Goal: Task Accomplishment & Management: Complete application form

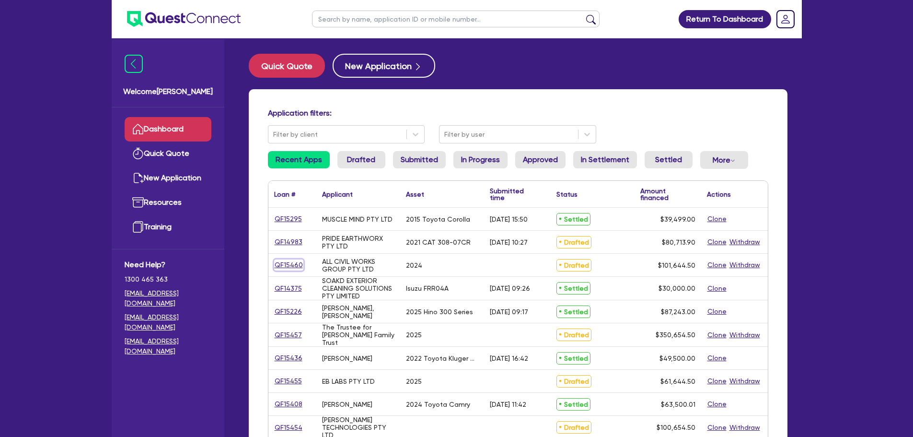
click at [293, 265] on link "QF15460" at bounding box center [288, 264] width 29 height 11
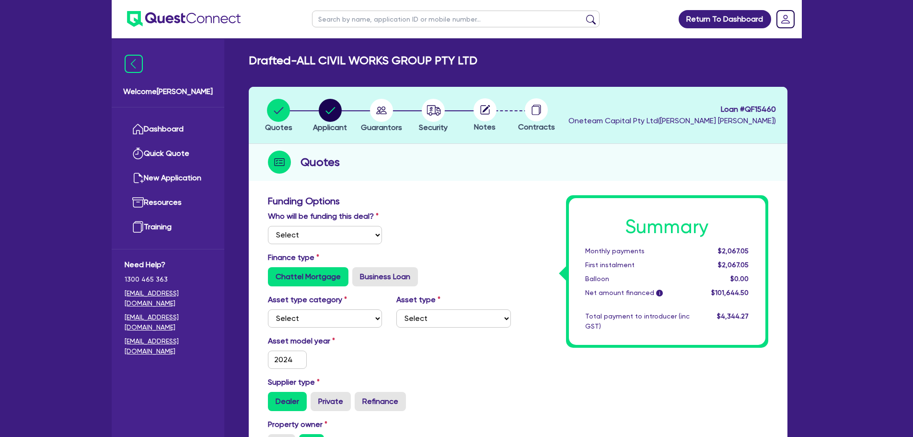
select select "Other"
select select "PRIMARY_ASSETS"
select select "HEAVY_TRUCKS"
type input "2024"
type input "100,000"
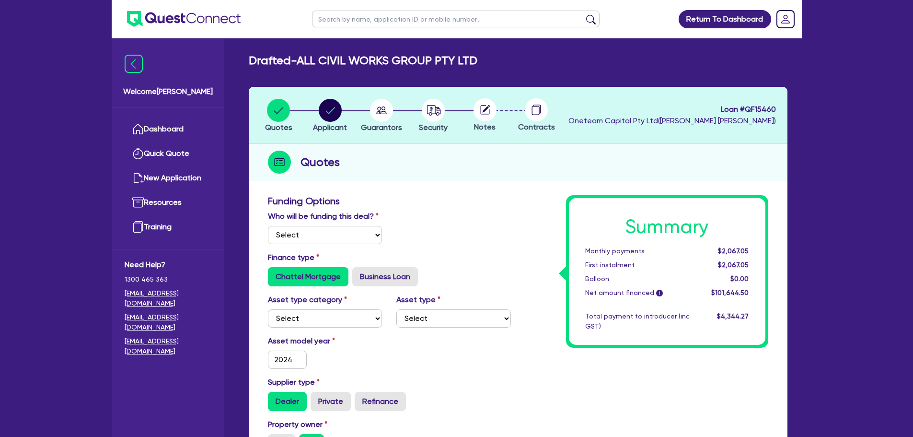
type input "3"
type input "3,049.34"
type input "7"
type input "900"
radio input "true"
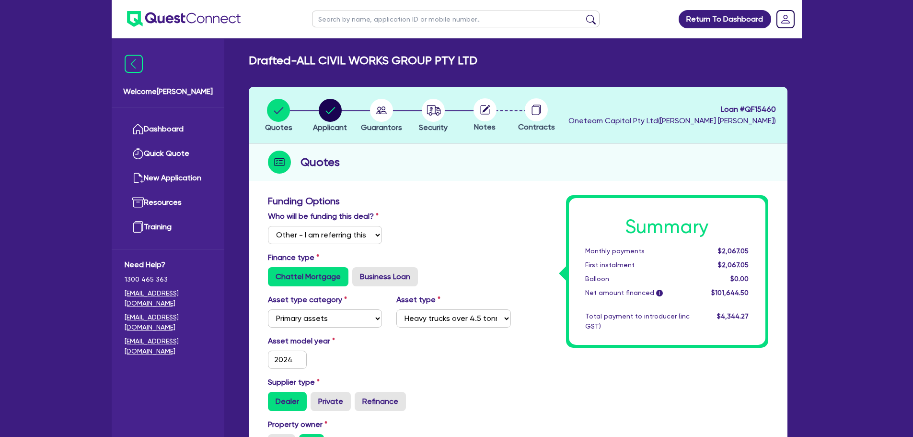
radio input "true"
click at [166, 131] on link "Dashboard" at bounding box center [168, 129] width 87 height 24
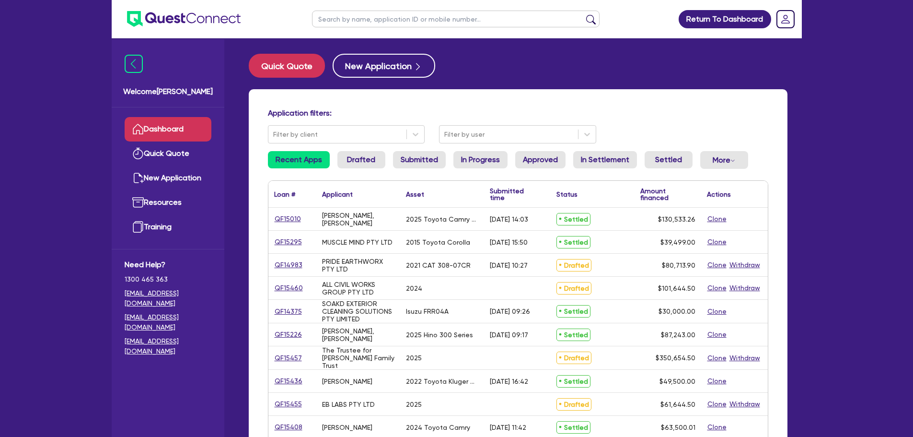
click at [353, 30] on ul at bounding box center [456, 19] width 307 height 38
click at [363, 19] on input "text" at bounding box center [456, 19] width 288 height 17
type input "[PERSON_NAME]"
click at [583, 14] on button "submit" at bounding box center [590, 20] width 15 height 13
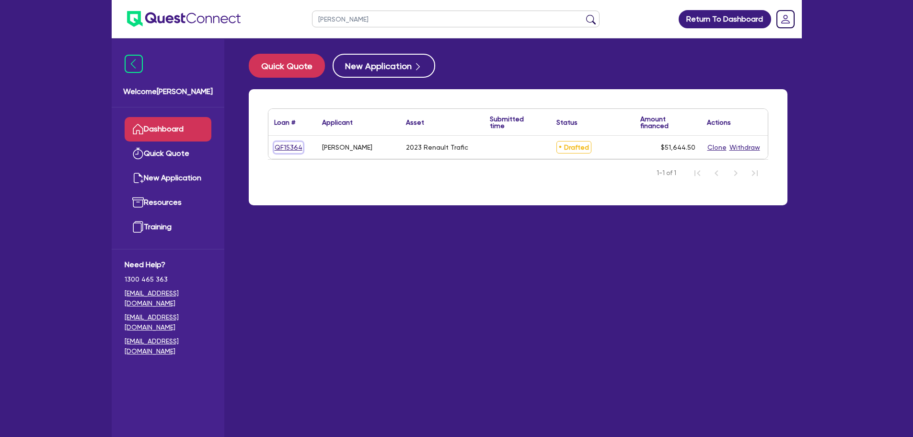
click at [287, 151] on link "QF15364" at bounding box center [288, 147] width 29 height 11
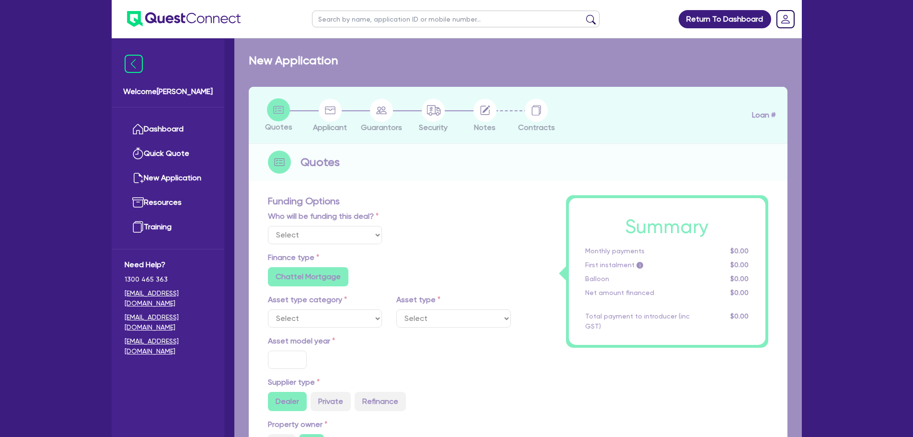
select select "Other"
select select "CARS_AND_LIGHT_TRUCKS"
type input "2023"
radio input "true"
type input "50,000"
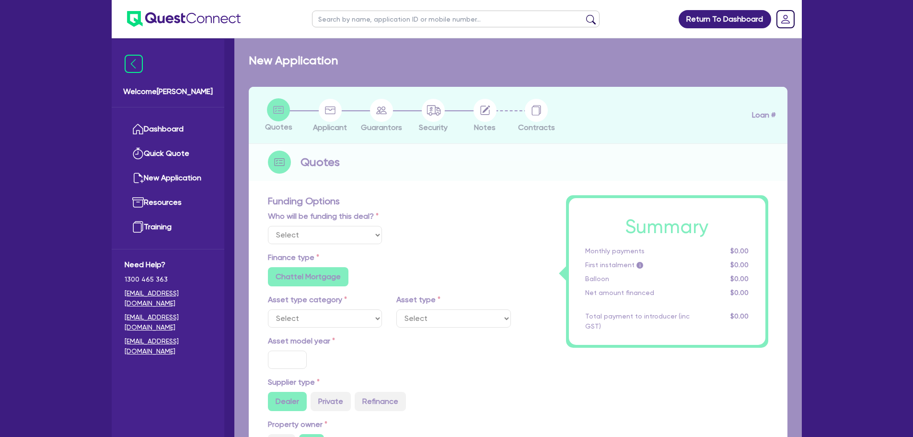
type input "5"
type input "2,582.23"
type input "8.5"
type input "900"
radio input "true"
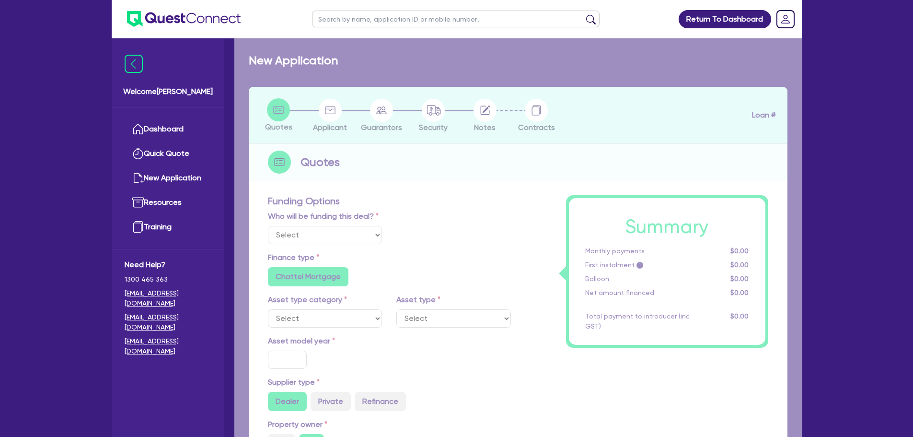
radio input "true"
select select "VANS_AND_UTES"
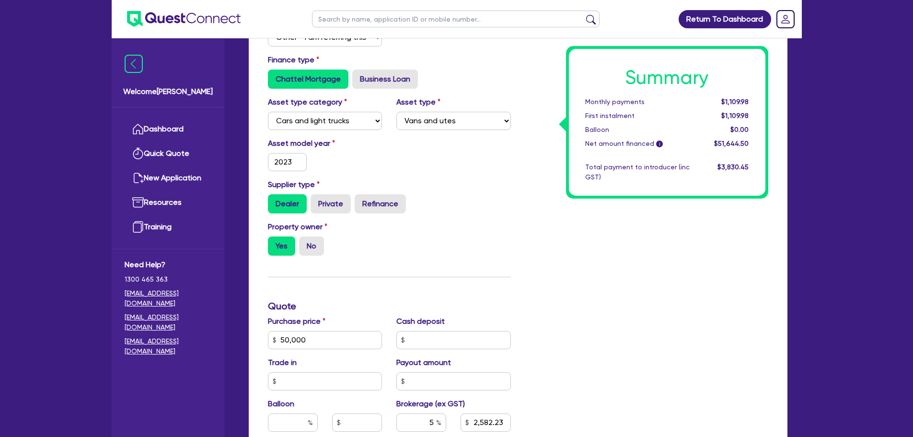
scroll to position [206, 0]
click at [290, 163] on input "2023" at bounding box center [287, 161] width 39 height 18
type input "202"
type input "50,000"
type input "2,582.23"
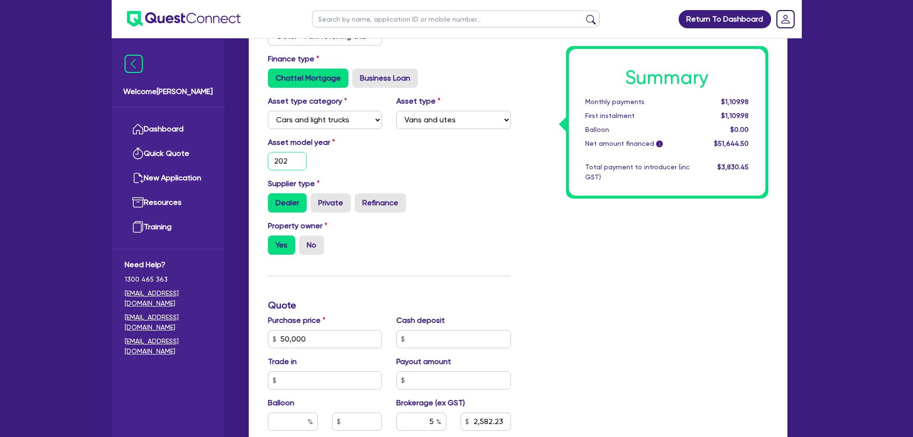
type input "2024"
type input "50,000"
type input "2,582.23"
type input "2024"
type input "50,000"
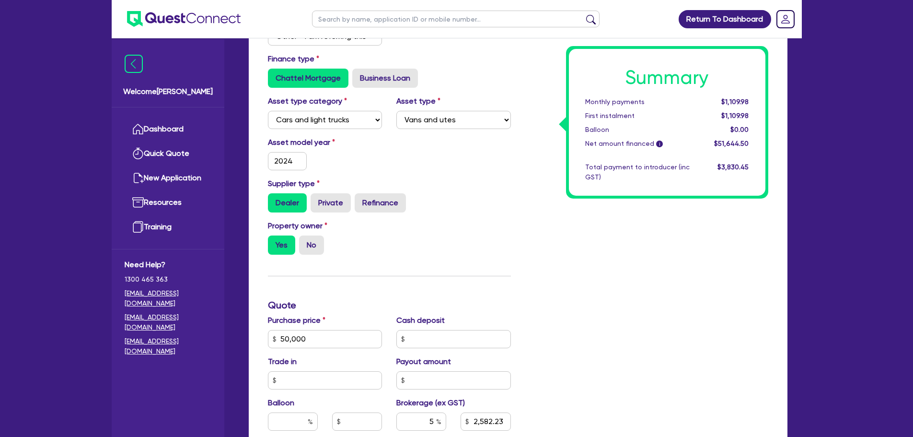
type input "2,582.23"
click at [319, 151] on div "Asset model year [DATE]" at bounding box center [325, 154] width 129 height 34
type input "50,000"
type input "2,582.23"
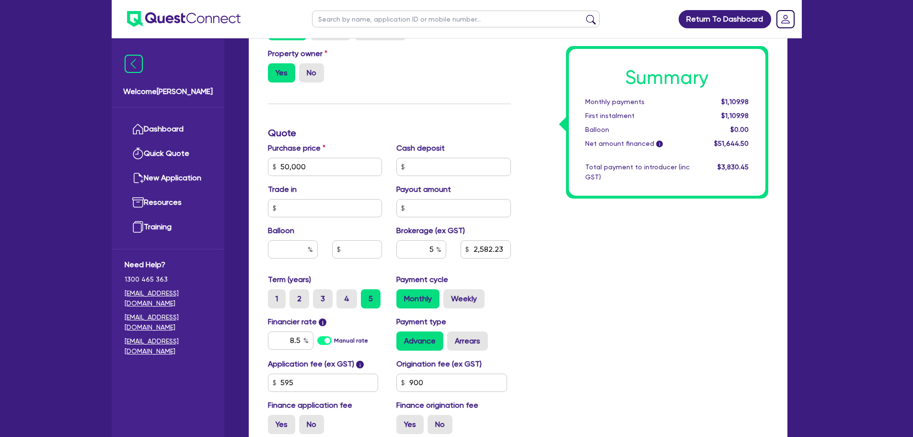
scroll to position [432, 0]
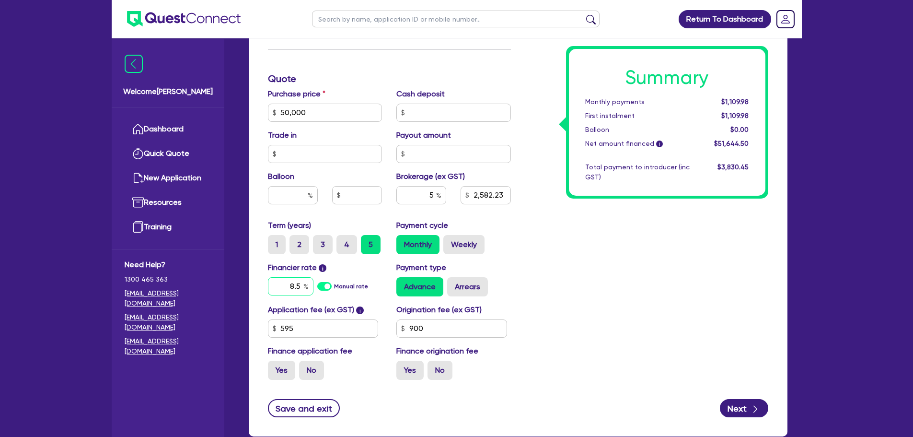
type input "50,000"
type input "2,582.23"
type input "8."
click at [300, 287] on input "8." at bounding box center [291, 286] width 46 height 18
type input "50,000"
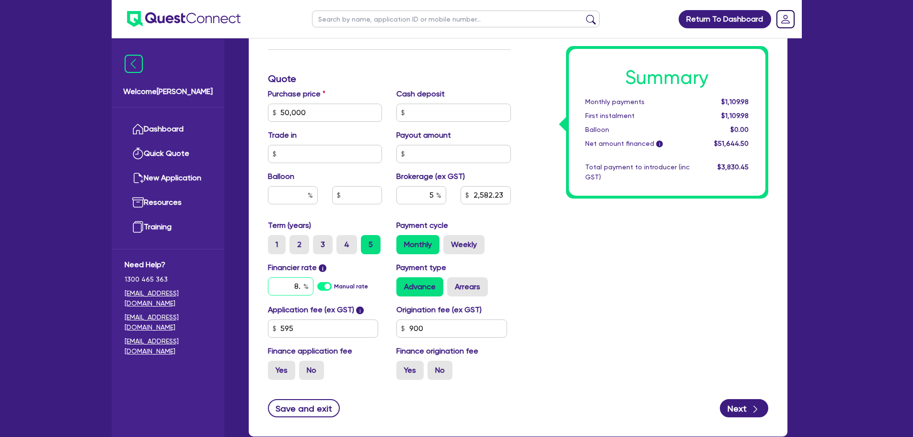
type input "2,582.23"
type input "8"
type input "50,000"
type input "2,582.23"
type input "50,000"
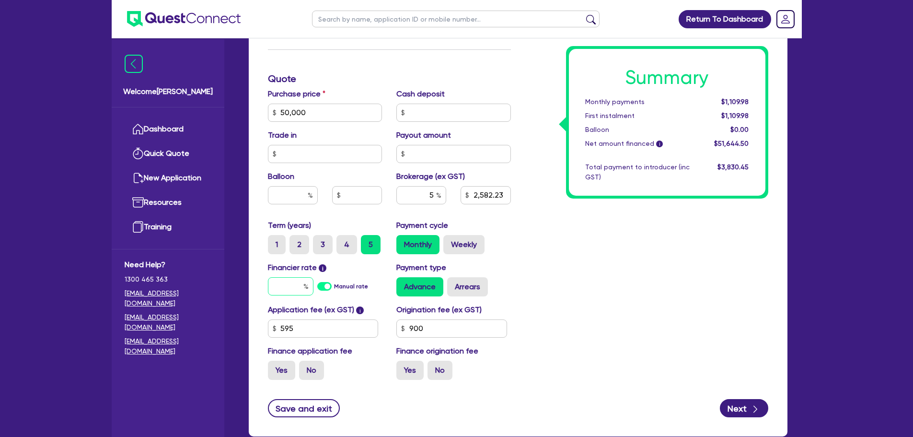
type input "2,582.23"
type input "1"
type input "50,000"
type input "2,582.23"
type input "12"
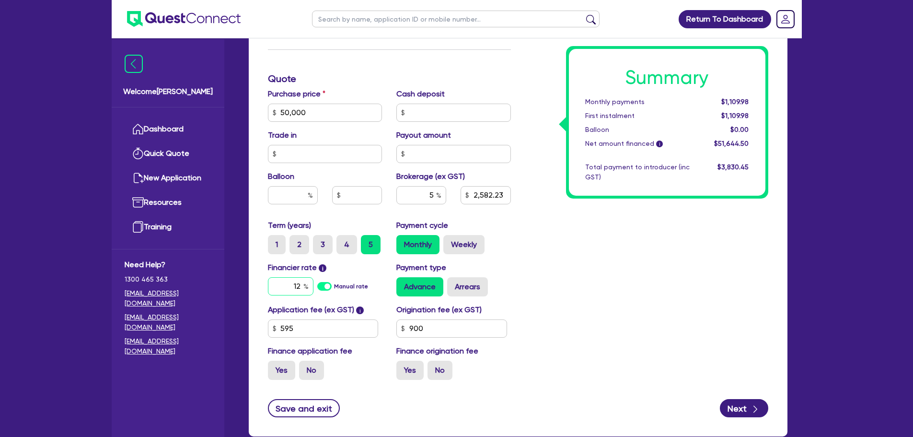
type input "50,000"
type input "2,582.23"
type input "12."
type input "50,000"
type input "2,582.23"
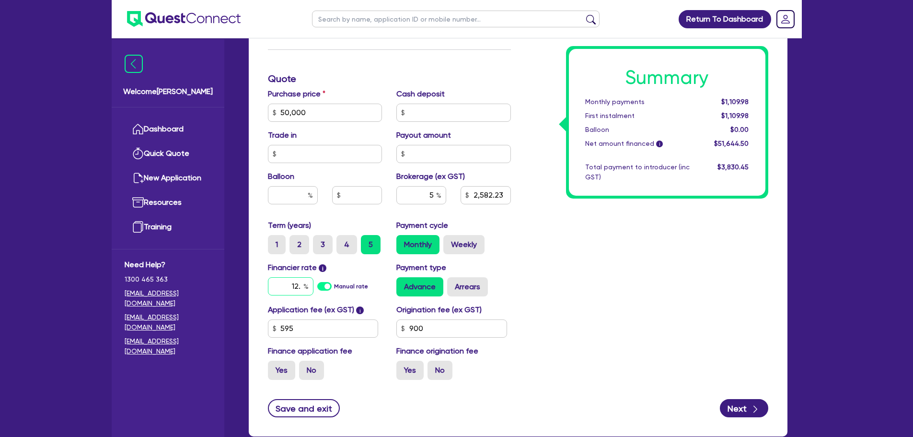
type input "12.9"
type input "50,000"
type input "2,582.23"
type input "12.95"
type input "50,000"
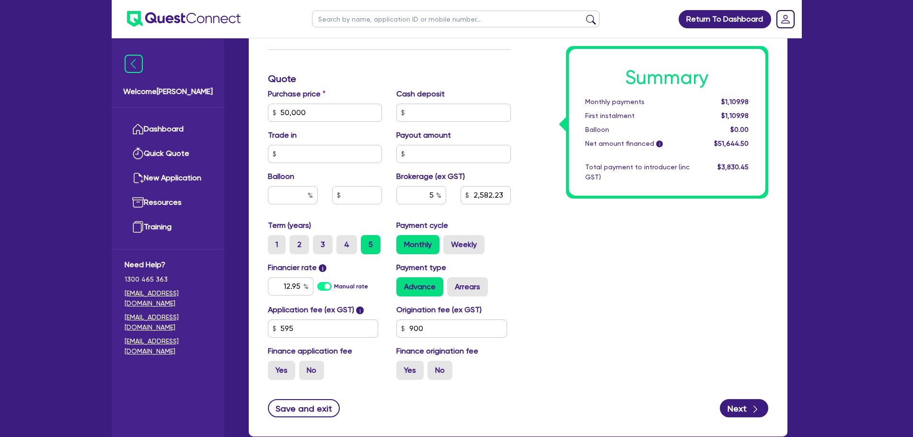
type input "2,582.23"
click at [609, 259] on div "Summary Monthly payments Calculating... First instalment Calculating... Balloon…" at bounding box center [646, 78] width 257 height 617
type input "50,000"
type input "2,582.23"
type input "50,000"
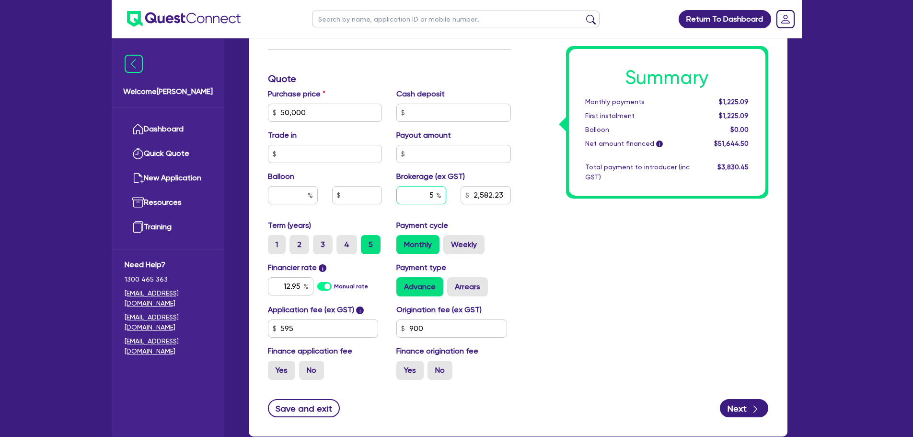
type input "2,582.23"
click at [432, 196] on input "text" at bounding box center [421, 195] width 50 height 18
type input "50,000"
type input "2,582.23"
type input "50,000"
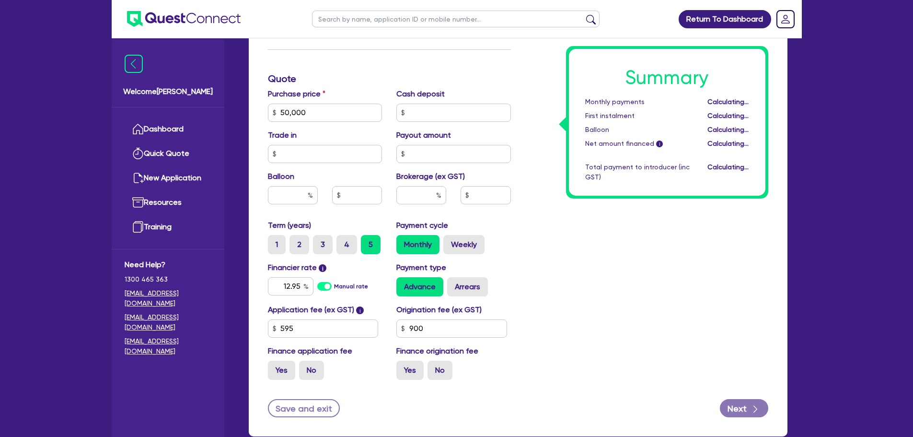
click at [547, 237] on div "Summary Monthly payments Calculating... First instalment Calculating... Balloon…" at bounding box center [646, 78] width 257 height 617
click at [425, 196] on input "text" at bounding box center [421, 195] width 50 height 18
type input "50,000"
type input "3"
type input "50,000"
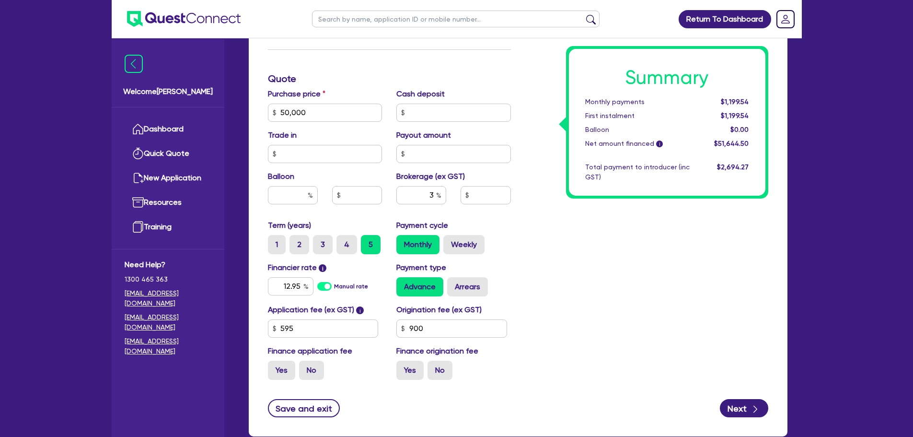
type input "1,549.34"
click at [509, 214] on div "Purchase price 50,000 Cash deposit Trade in Payout amount Balloon Brokerage (ex…" at bounding box center [389, 153] width 257 height 131
click at [436, 198] on input "3" at bounding box center [421, 195] width 50 height 18
type input "50,000"
type input "1,549.34"
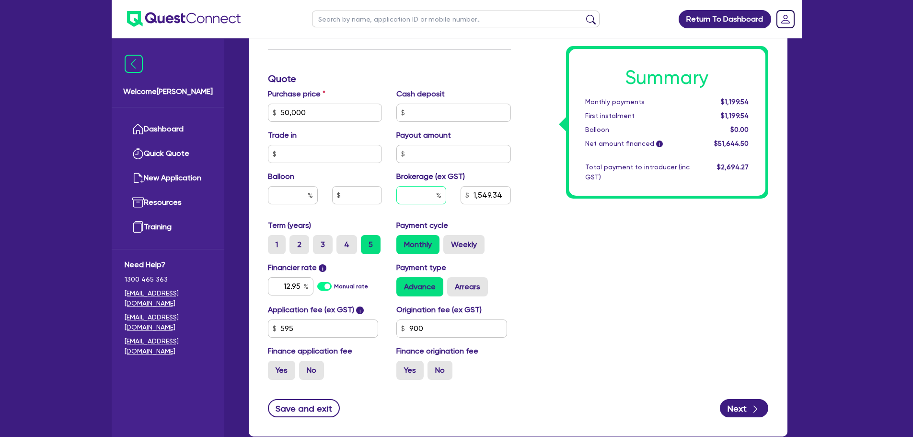
type input "50,000"
type input "4"
type input "1,549.34"
type input "4"
type input "50,000"
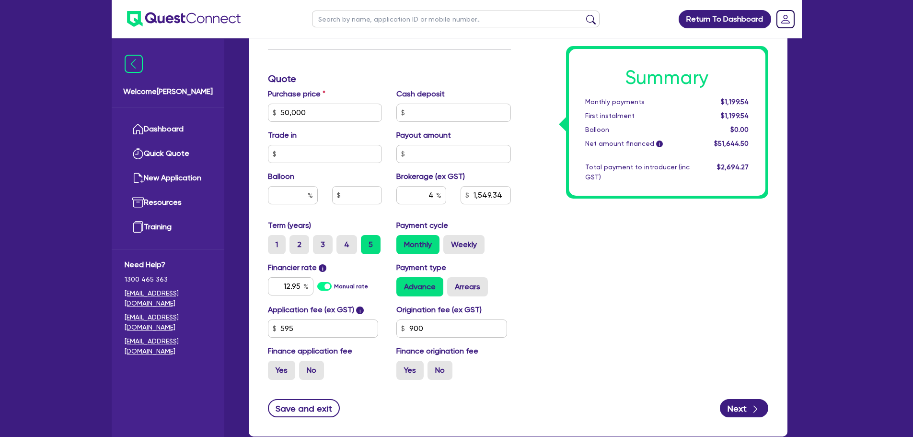
type input "1,549.34"
type input "50,000"
type input "2,065.78"
click at [550, 226] on div "Summary Monthly payments $1,199.54 First instalment $1,199.54 Balloon $0.00 Net…" at bounding box center [646, 78] width 257 height 617
click at [319, 320] on input "595" at bounding box center [323, 328] width 111 height 18
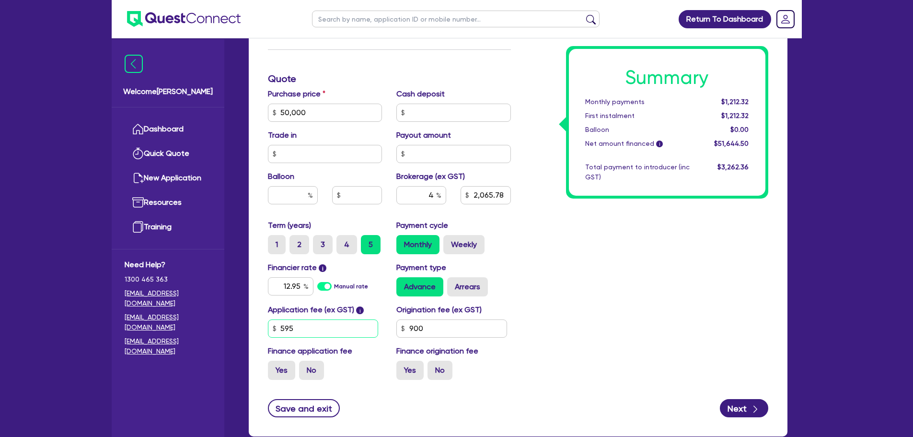
type input "50,000"
type input "2,065.78"
type input "59"
type input "50,000"
type input "2,065.78"
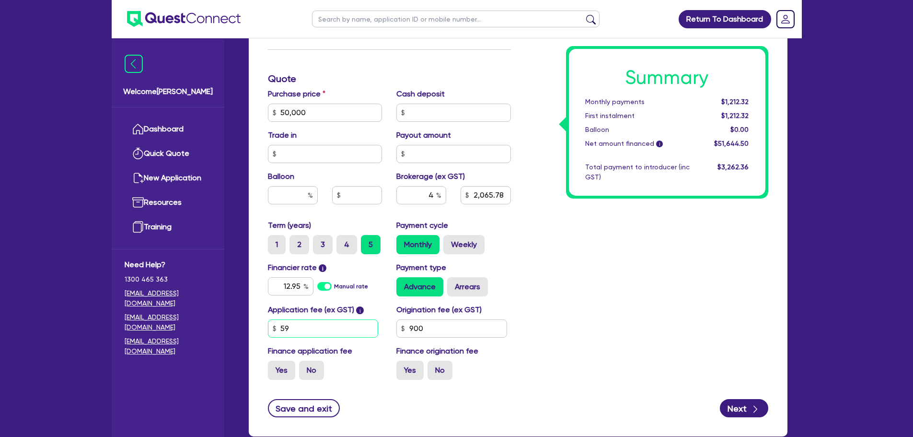
type input "5"
type input "50,000"
type input "2,065.78"
type input "50,000"
type input "2,065.78"
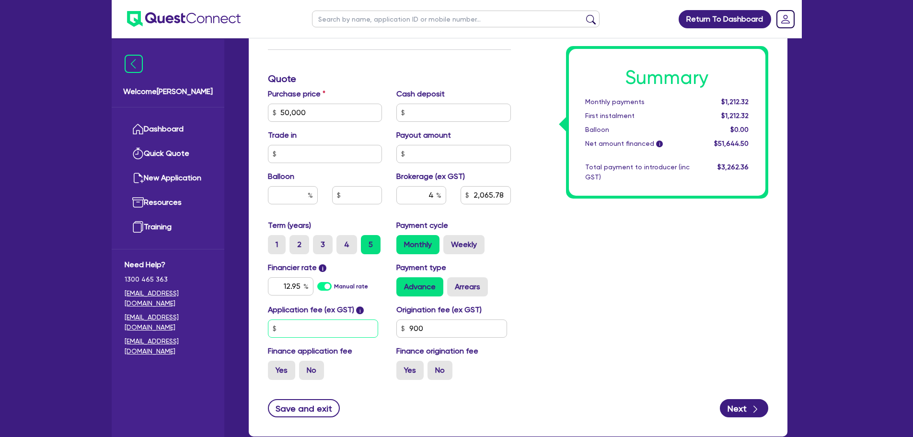
type input "1"
type input "50,000"
type input "2,065.78"
type input "13"
type input "50,000"
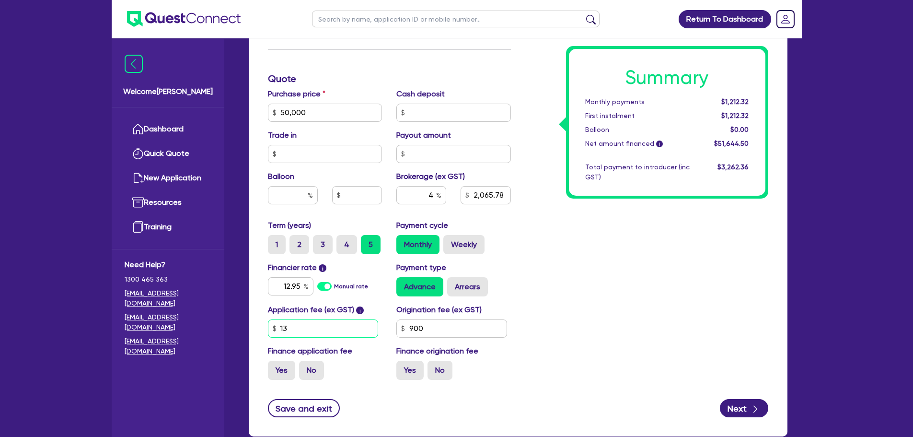
type input "2,065.78"
type input "139"
type input "50,000"
type input "2,065.78"
type input "1,395"
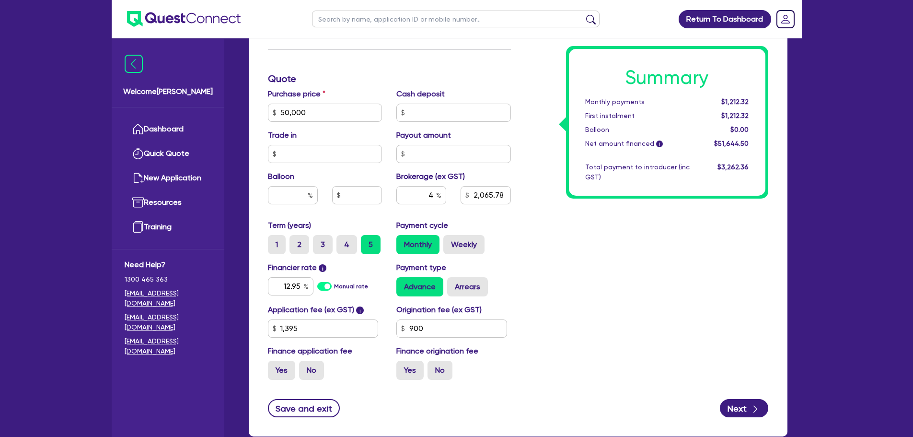
type input "50,000"
type input "2,065.78"
type input "50,000"
type input "2,100.98"
click at [592, 276] on div "Summary Monthly payments $1,232.97 First instalment $1,232.97 Balloon $0.00 Net…" at bounding box center [646, 78] width 257 height 617
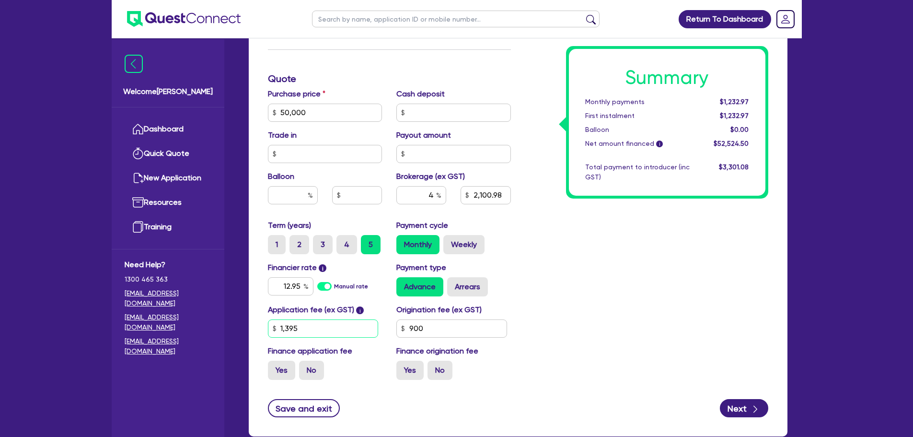
click at [318, 334] on input "1,395" at bounding box center [323, 328] width 111 height 18
type input "50,000"
type input "2,100.98"
type input "139"
type input "50,000"
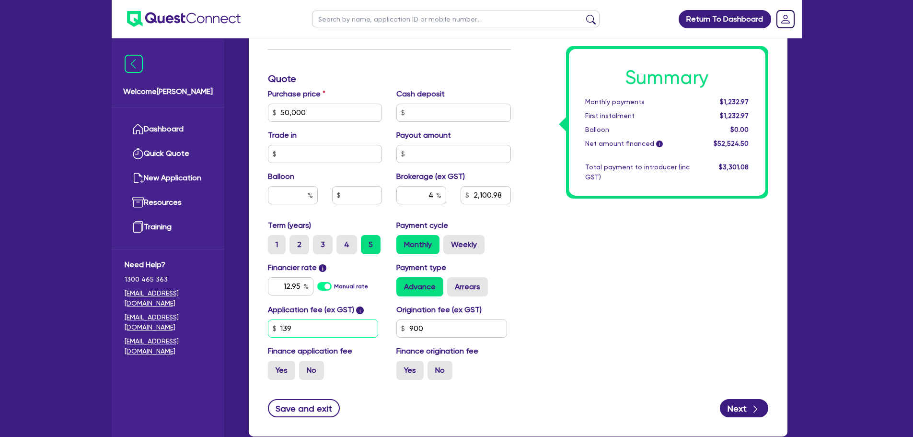
type input "2,100.98"
type input "13"
type input "50,000"
type input "2,100.98"
type input "1"
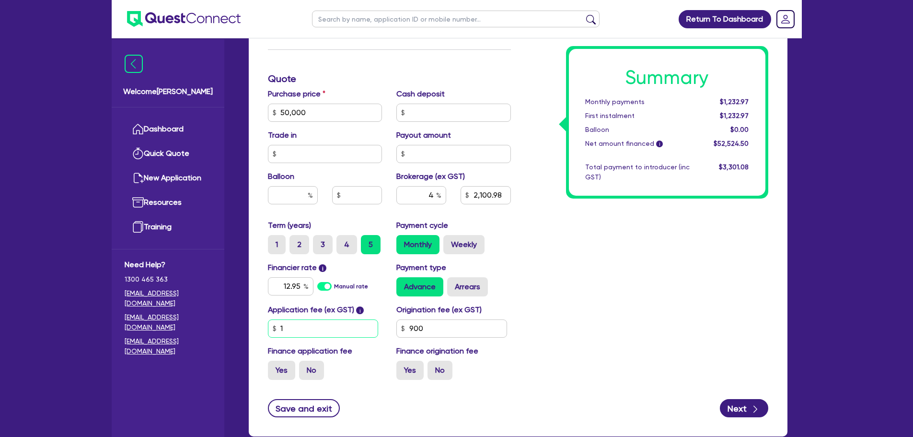
type input "50,000"
type input "2,100.98"
type input "50,000"
type input "2,100.98"
type input "5"
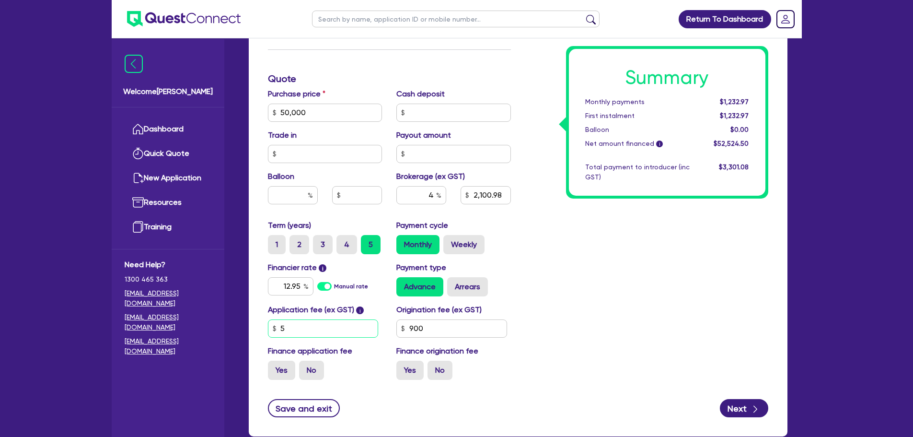
type input "50,000"
type input "2,100.98"
type input "595"
type input "50,000"
type input "2,100.98"
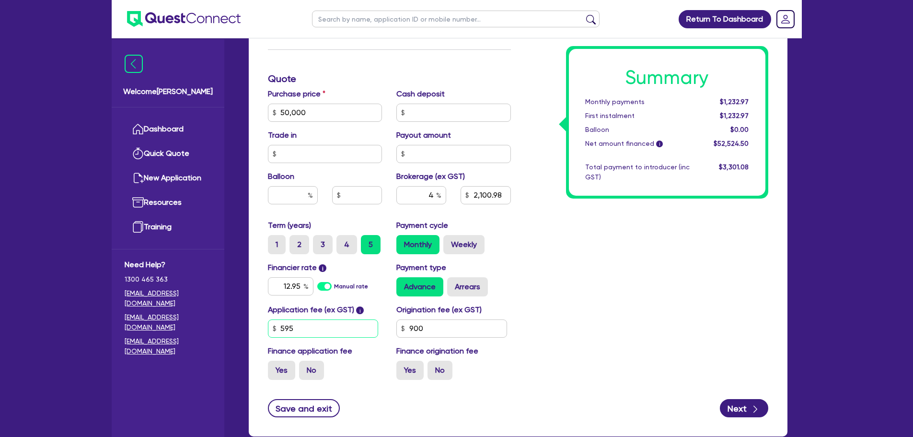
type input "50,000"
type input "2,100.98"
type input "59"
type input "50,000"
type input "2,100.98"
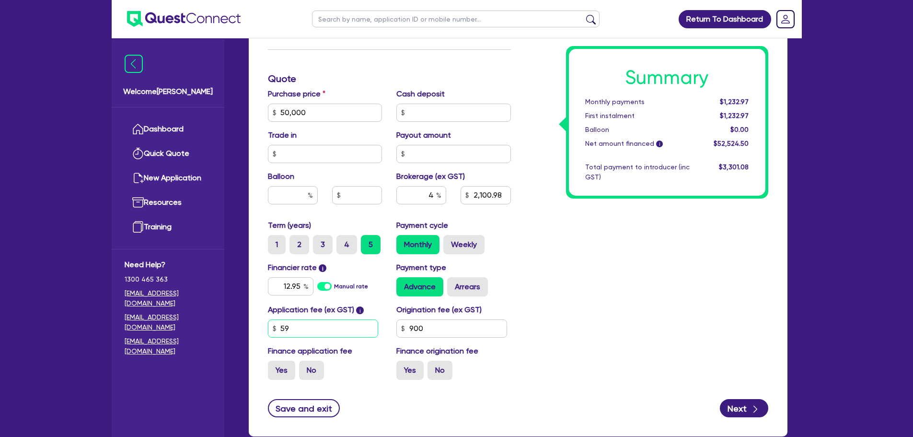
type input "5"
type input "50,000"
type input "2,100.98"
type input "50,000"
type input "2,100.98"
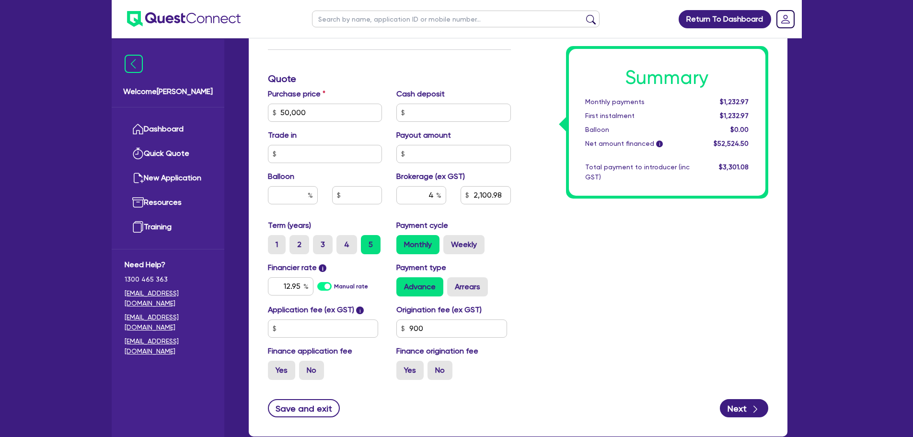
type input "50,000"
type input "2,039.6"
click at [686, 333] on div "Summary Monthly payments $1,196.95 First instalment $1,196.95 Balloon $0.00 Net…" at bounding box center [646, 78] width 257 height 617
click at [308, 328] on input "text" at bounding box center [323, 328] width 111 height 18
type input "50,000"
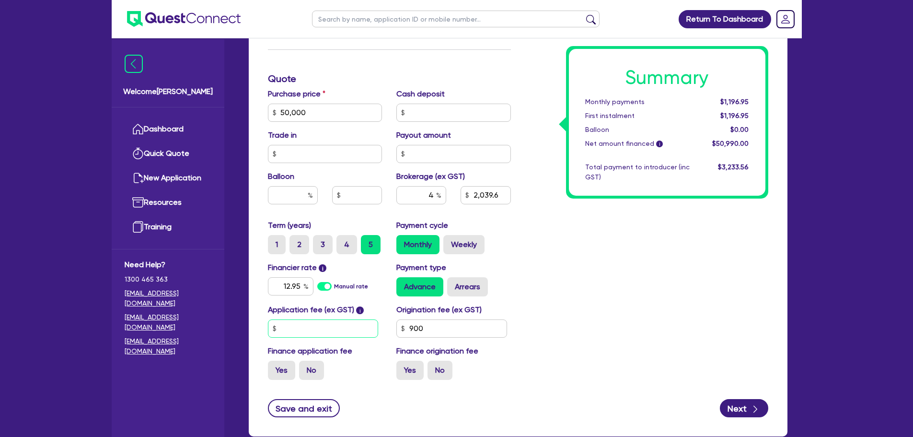
type input "2,039.6"
type input "1"
type input "50,000"
type input "2,039.6"
type input "13"
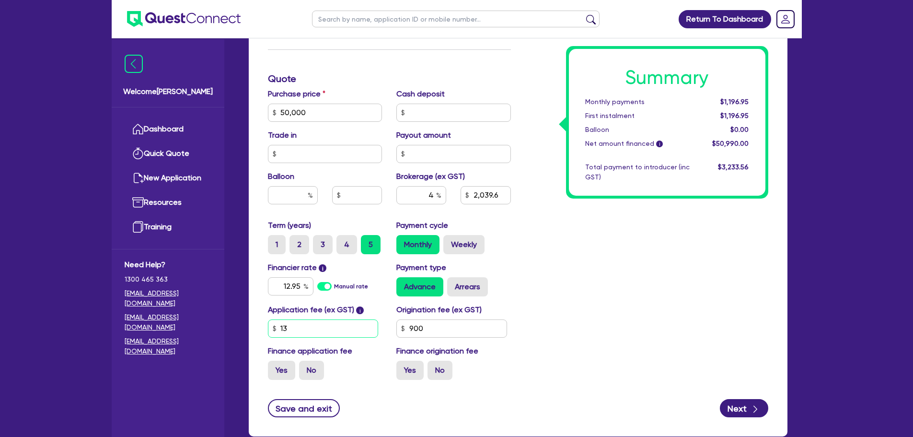
type input "50,000"
type input "2,039.6"
type input "139"
type input "50,000"
type input "2,039.6"
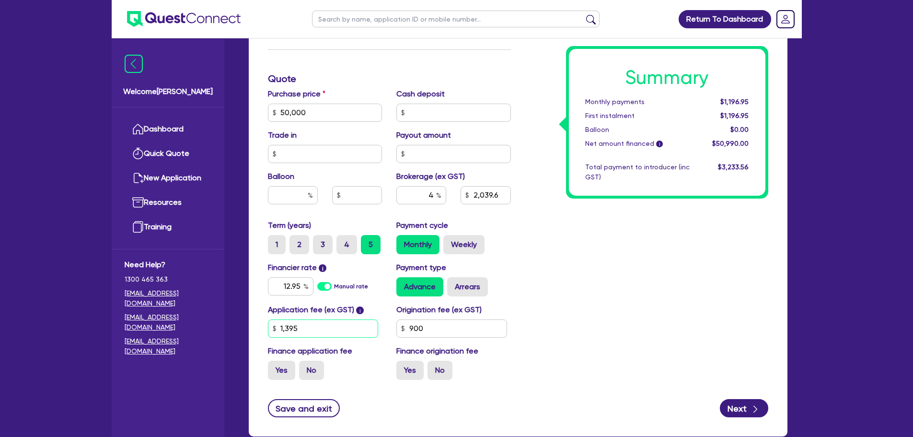
type input "1,395"
type input "50,000"
type input "2,039.6"
type input "50,000"
type input "2,100.98"
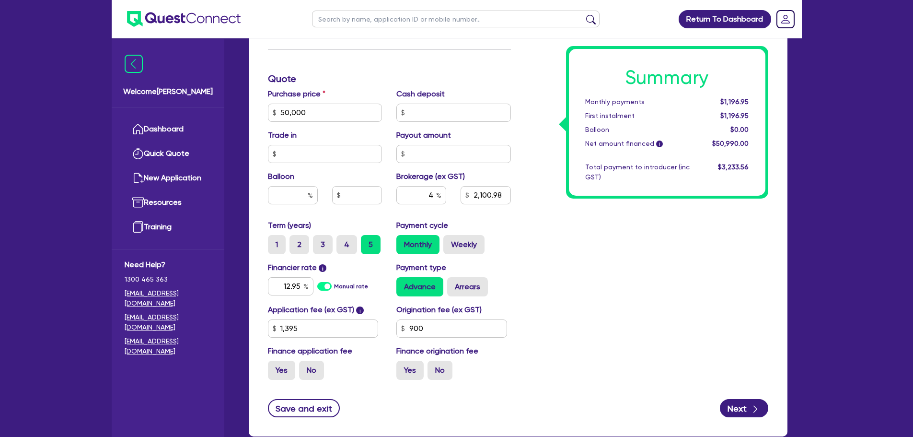
click at [667, 262] on div "Summary Monthly payments $1,196.95 First instalment $1,196.95 Balloon $0.00 Net…" at bounding box center [646, 78] width 257 height 617
click at [436, 324] on input "900" at bounding box center [451, 328] width 111 height 18
type input "50,000"
type input "2,100.98"
type input "90"
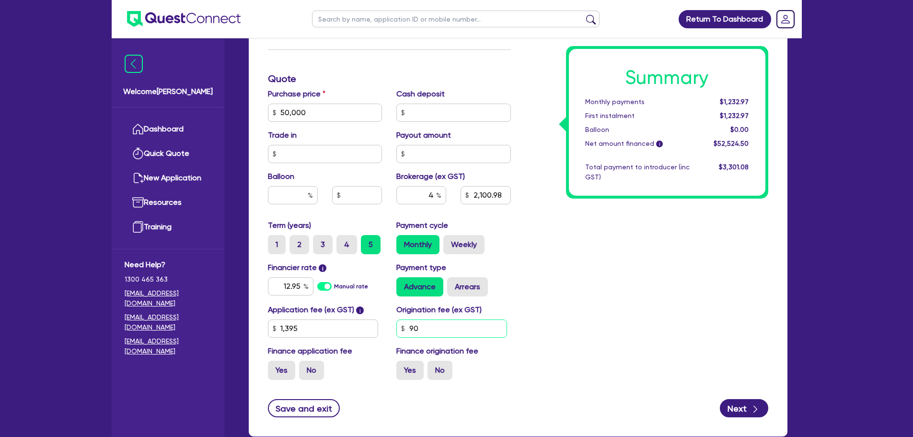
type input "50,000"
type input "2,100.98"
type input "9"
type input "50,000"
type input "2,100.98"
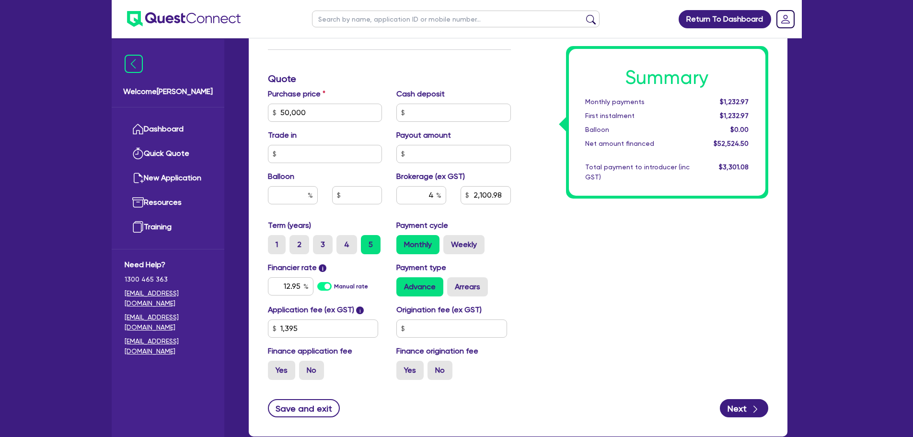
type input "50,000"
type input "2,100.98"
type input "50,000"
type input "2,061.38"
click at [571, 316] on div "Summary Monthly payments $1,232.97 First instalment $1,232.97 Balloon $0.00 Net…" at bounding box center [646, 78] width 257 height 617
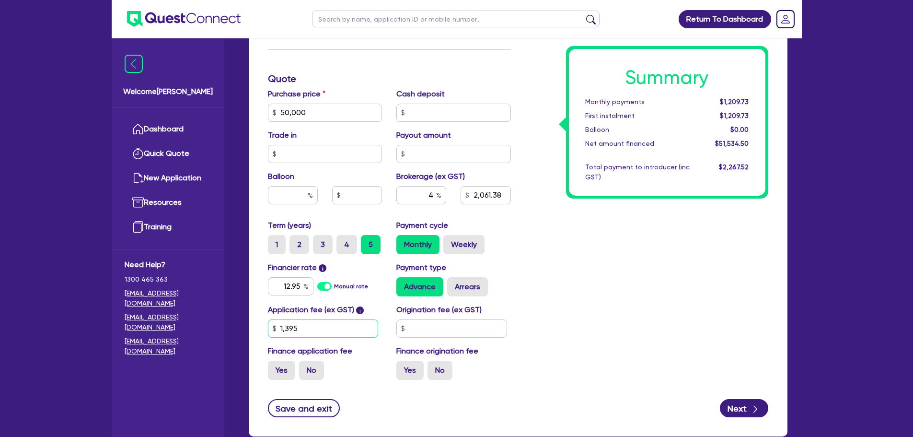
click at [312, 333] on input "1,395" at bounding box center [323, 328] width 111 height 18
type input "50,000"
type input "2,061.38"
type input "139"
type input "50,000"
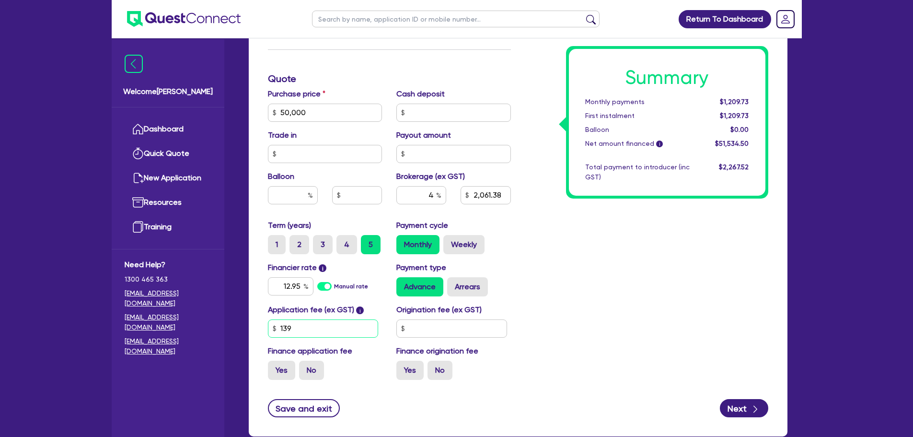
type input "2,061.38"
type input "13"
type input "50,000"
type input "2,061.38"
type input "1"
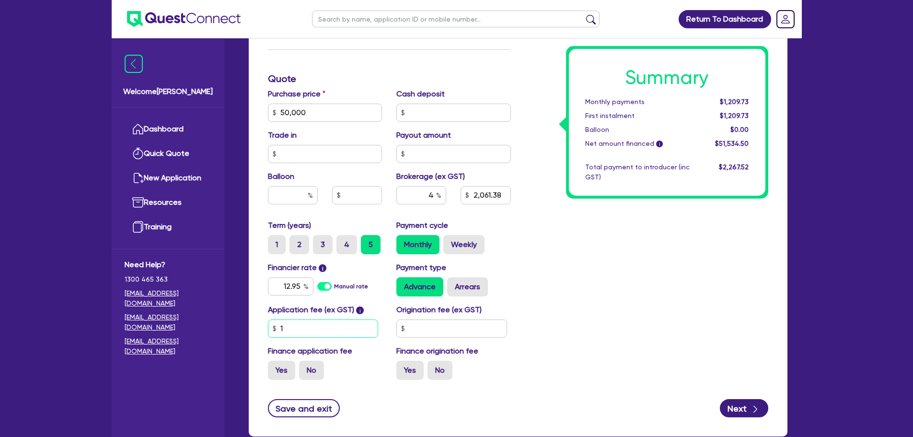
type input "50,000"
type input "2,061.38"
type input "50,000"
type input "2,061.38"
type input "5"
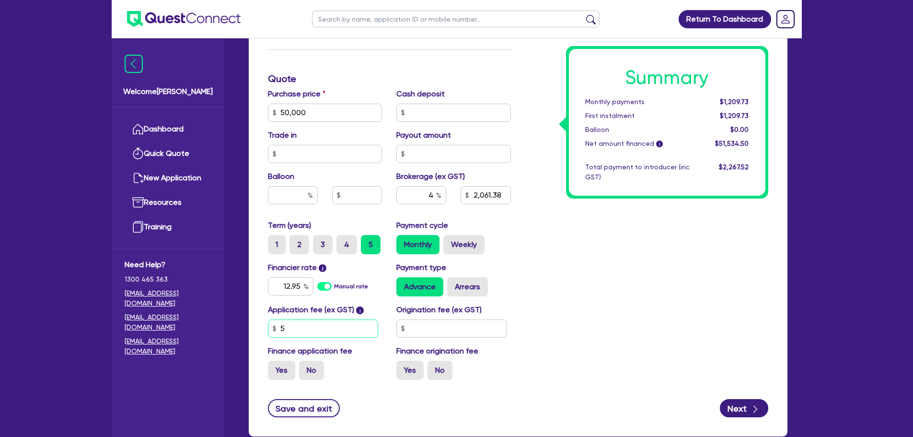
type input "50,000"
type input "2,061.38"
type input "59"
type input "50,000"
type input "2,061.38"
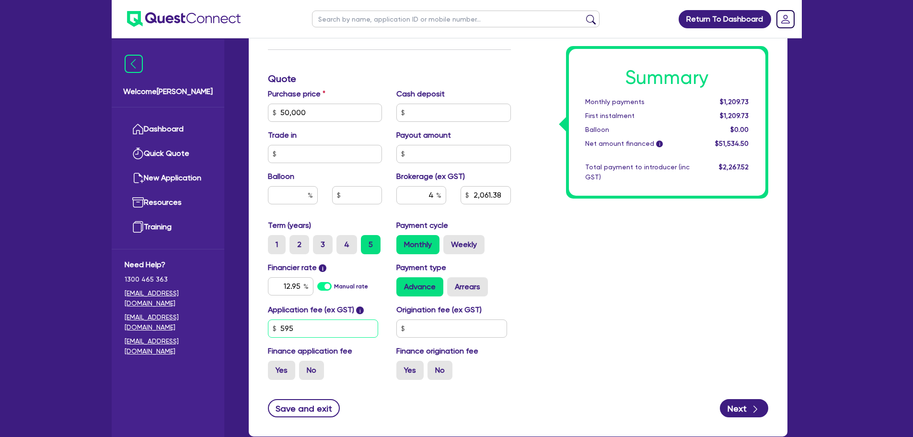
type input "595"
type input "50,000"
type input "2,061.38"
type input "50,000"
type input "2,026.18"
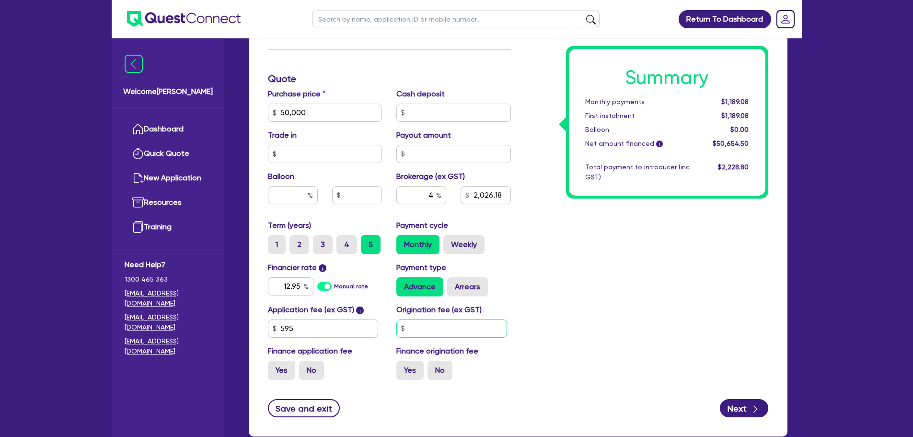
click at [445, 320] on input "text" at bounding box center [451, 328] width 111 height 18
type input "50,000"
type input "2,026.18"
click at [299, 282] on input "12.9" at bounding box center [291, 286] width 46 height 18
click at [619, 240] on div "Summary Monthly payments $1,212.32 First instalment $1,212.32 Balloon $0.00 Net…" at bounding box center [646, 78] width 257 height 617
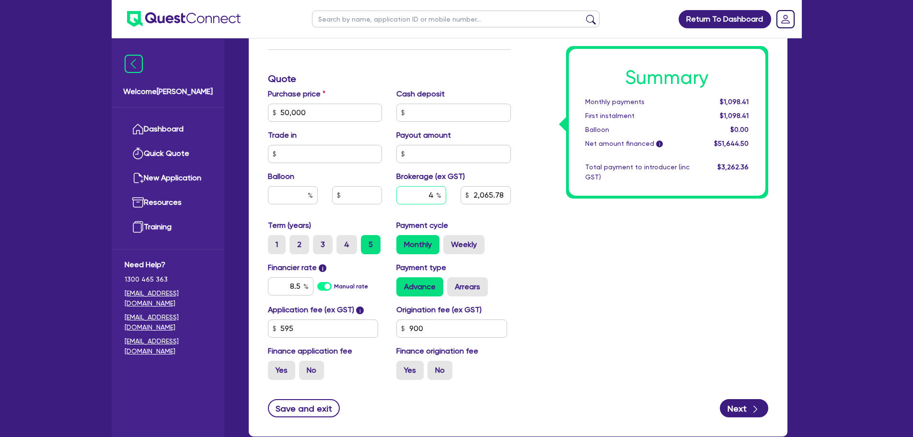
click at [433, 195] on input "4" at bounding box center [421, 195] width 50 height 18
click at [549, 246] on div "Summary Monthly payments $1,052.12 First instalment $1,052.12 Balloon $0.00 Net…" at bounding box center [646, 78] width 257 height 617
click at [424, 198] on input "text" at bounding box center [421, 195] width 50 height 18
click at [529, 237] on div "Summary Monthly payments $1,052.12 First instalment $1,052.12 Balloon $0.00 Net…" at bounding box center [646, 78] width 257 height 617
click at [436, 195] on input "5" at bounding box center [421, 195] width 50 height 18
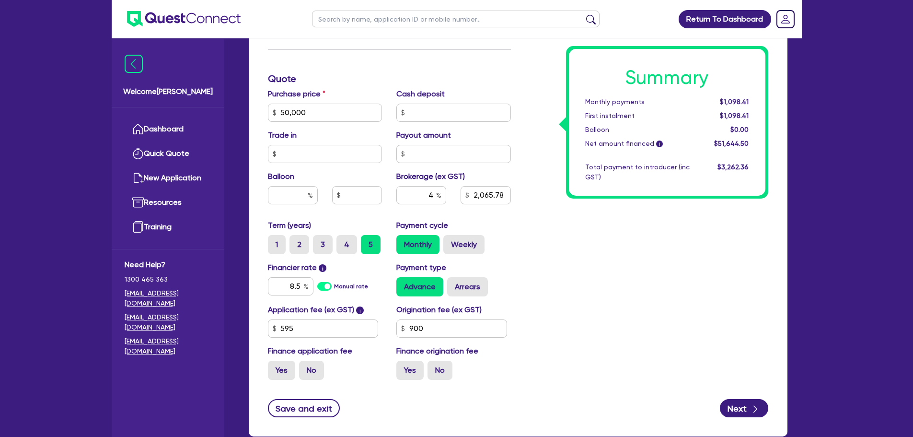
click at [489, 224] on div "Payment cycle Monthly Weekly" at bounding box center [453, 237] width 129 height 35
click at [436, 198] on input "4" at bounding box center [421, 195] width 50 height 18
click at [538, 233] on div "Summary Monthly payments $1,109.98 First instalment $1,109.98 Balloon $0.00 Net…" at bounding box center [646, 78] width 257 height 617
click at [446, 331] on input "900" at bounding box center [451, 328] width 111 height 18
click at [552, 302] on div "Summary Monthly payments Calculating... First instalment Calculating... Balloon…" at bounding box center [646, 78] width 257 height 617
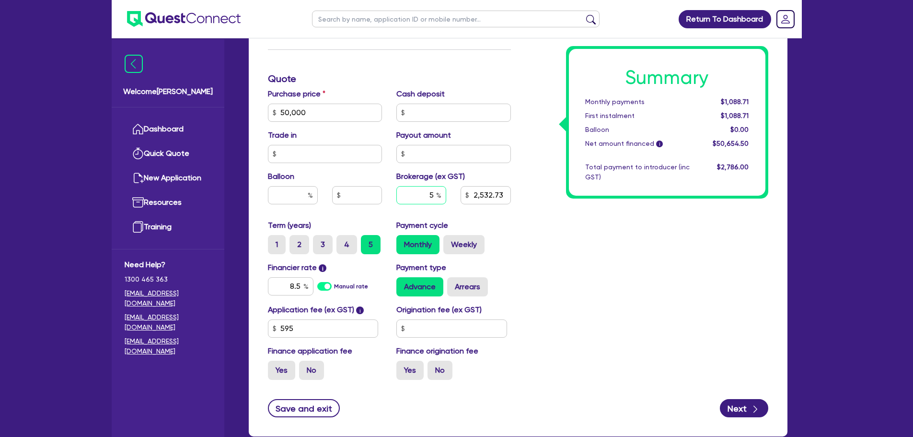
click at [432, 195] on input "5" at bounding box center [421, 195] width 50 height 18
click at [531, 212] on div "Summary Monthly payments $1,088.71 First instalment $1,088.71 Balloon $0.00 Net…" at bounding box center [646, 78] width 257 height 617
click at [442, 330] on input "text" at bounding box center [451, 328] width 111 height 18
click at [581, 322] on div "Summary Monthly payments Calculating... First instalment Calculating... Balloon…" at bounding box center [646, 78] width 257 height 617
click at [474, 333] on input "50" at bounding box center [451, 328] width 111 height 18
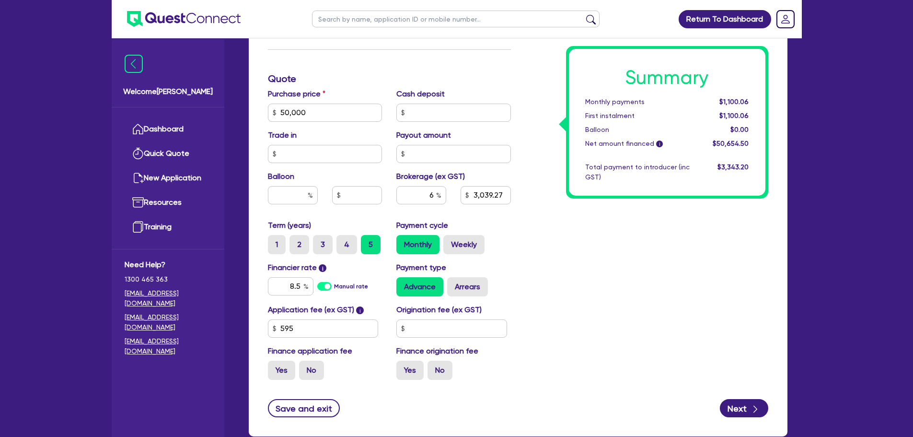
click at [593, 313] on div "Summary Monthly payments $1,100.06 First instalment $1,100.06 Balloon $0.00 Net…" at bounding box center [646, 78] width 257 height 617
click at [428, 327] on input "text" at bounding box center [451, 328] width 111 height 18
click at [581, 316] on div "Summary Monthly payments $1,100.06 First instalment $1,100.06 Balloon $0.00 Net…" at bounding box center [646, 78] width 257 height 617
click at [445, 253] on label "Weekly" at bounding box center [463, 244] width 41 height 19
click at [445, 241] on input "Weekly" at bounding box center [446, 238] width 6 height 6
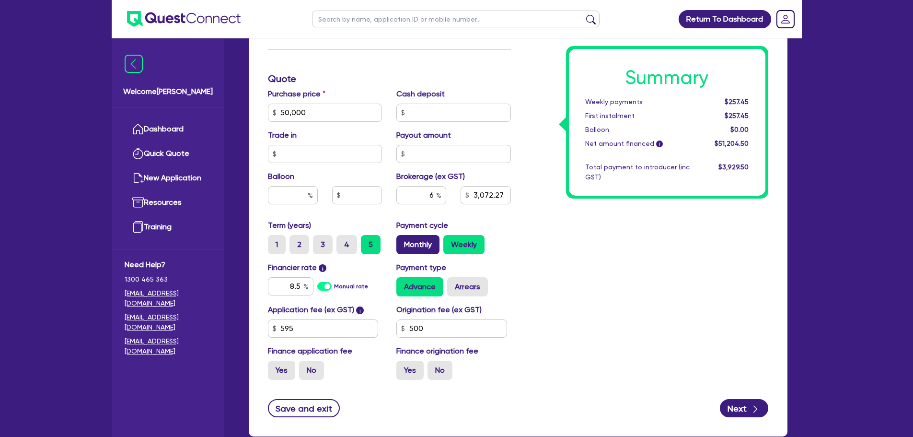
click at [437, 247] on label "Monthly" at bounding box center [417, 244] width 43 height 19
click at [403, 241] on input "Monthly" at bounding box center [399, 238] width 6 height 6
click at [540, 275] on div "Summary Monthly payments $1,112.00 First instalment $1,112.00 Balloon $0.00 Net…" at bounding box center [646, 78] width 257 height 617
click at [305, 326] on input "595" at bounding box center [323, 328] width 111 height 18
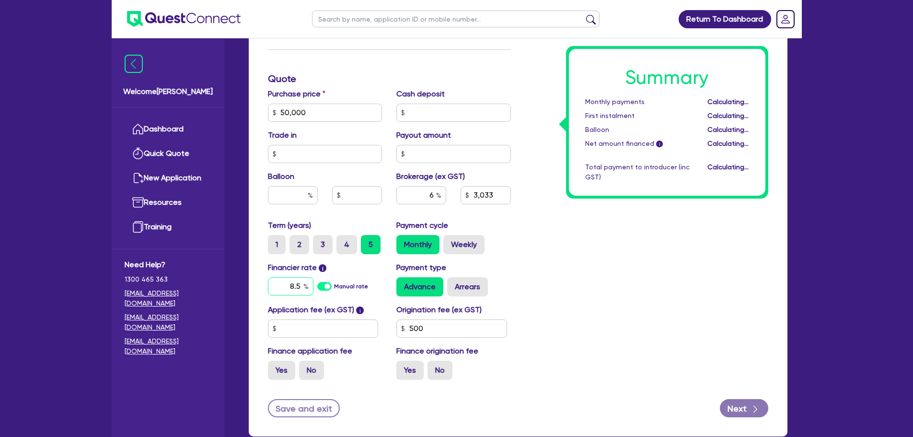
click at [302, 284] on input "8.5" at bounding box center [291, 286] width 46 height 18
click at [310, 329] on input "text" at bounding box center [323, 328] width 111 height 18
click at [445, 325] on input "500" at bounding box center [451, 328] width 111 height 18
click at [543, 292] on div "Summary Monthly payments Calculating... First instalment Calculating... Balloon…" at bounding box center [646, 78] width 257 height 617
click at [543, 292] on div "Summary Monthly payments $1,239.31 First instalment $1,239.31 Balloon $0.00 Net…" at bounding box center [646, 78] width 257 height 617
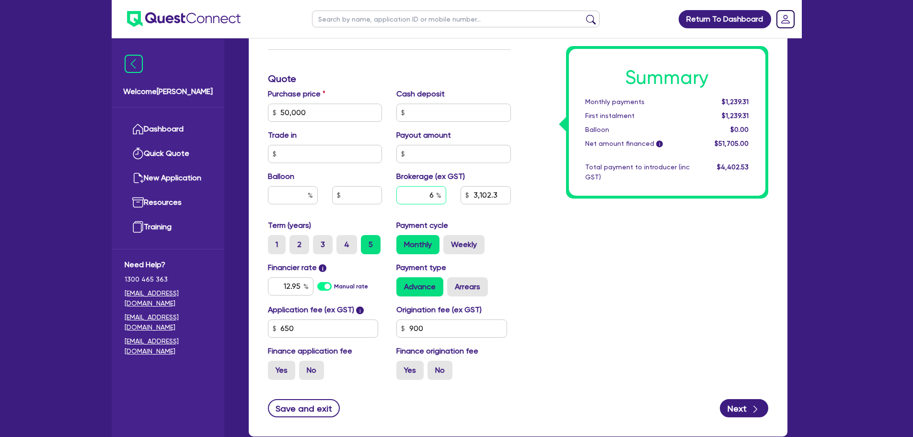
click at [432, 195] on input "6" at bounding box center [421, 195] width 50 height 18
click at [513, 244] on div "Payment cycle Monthly Weekly" at bounding box center [453, 237] width 129 height 35
click at [423, 198] on input "text" at bounding box center [421, 195] width 50 height 18
click at [506, 208] on div "8 4,136.4" at bounding box center [453, 199] width 129 height 26
click at [435, 198] on input "text" at bounding box center [421, 195] width 50 height 18
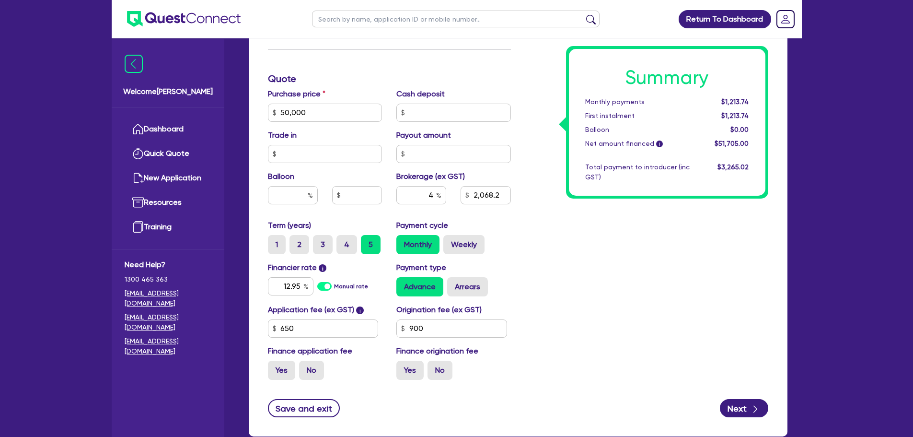
click at [549, 232] on div "Summary Monthly payments $1,213.74 First instalment $1,213.74 Balloon $0.00 Net…" at bounding box center [646, 78] width 257 height 617
click at [435, 196] on input "4" at bounding box center [421, 195] width 50 height 18
click at [596, 241] on div "Summary Monthly payments $1,226.53 First instalment $1,226.53 Balloon $0.00 Net…" at bounding box center [646, 78] width 257 height 617
click at [528, 306] on div "Summary Monthly payments $1,226.53 First instalment $1,226.53 Balloon $0.00 Net…" at bounding box center [646, 78] width 257 height 617
click at [330, 326] on input "650" at bounding box center [323, 328] width 111 height 18
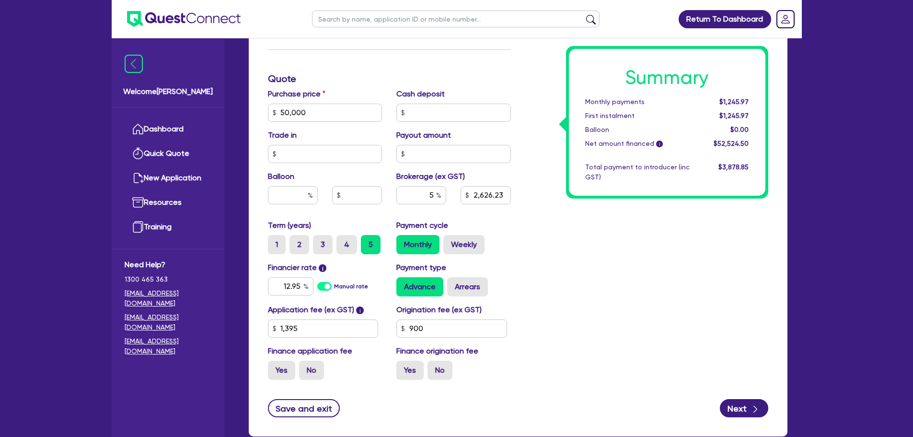
click at [564, 281] on div "Summary Monthly payments $1,245.97 First instalment $1,245.97 Balloon $0.00 Net…" at bounding box center [646, 78] width 257 height 617
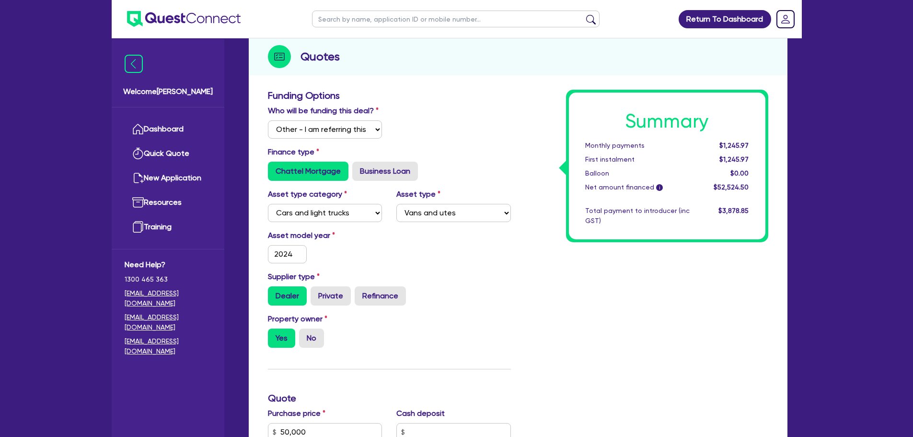
scroll to position [0, 0]
